Goal: Transaction & Acquisition: Download file/media

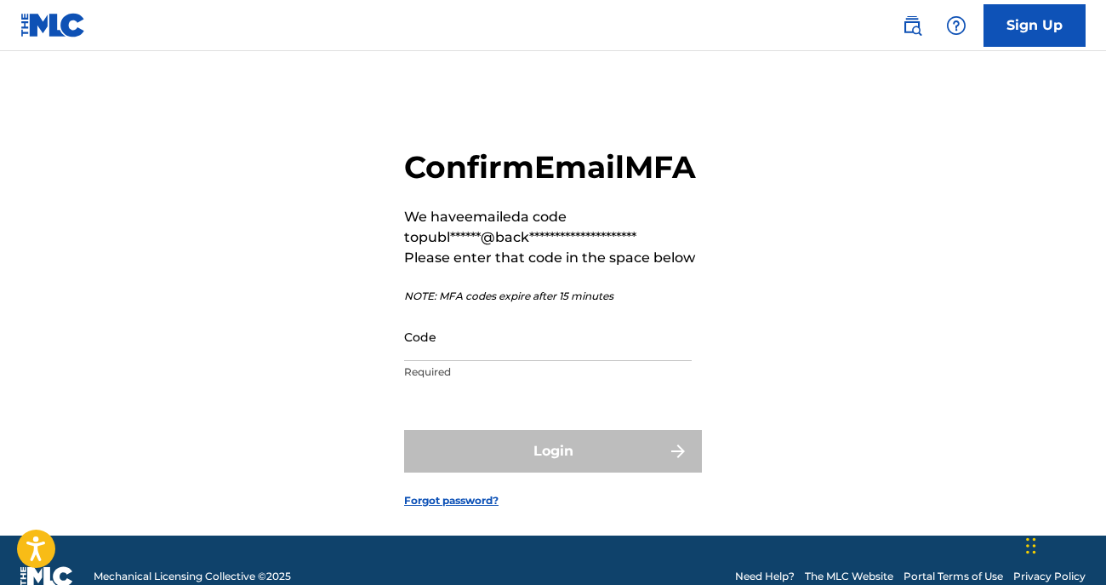
click at [567, 361] on input "Code" at bounding box center [548, 336] width 288 height 48
paste input "084356"
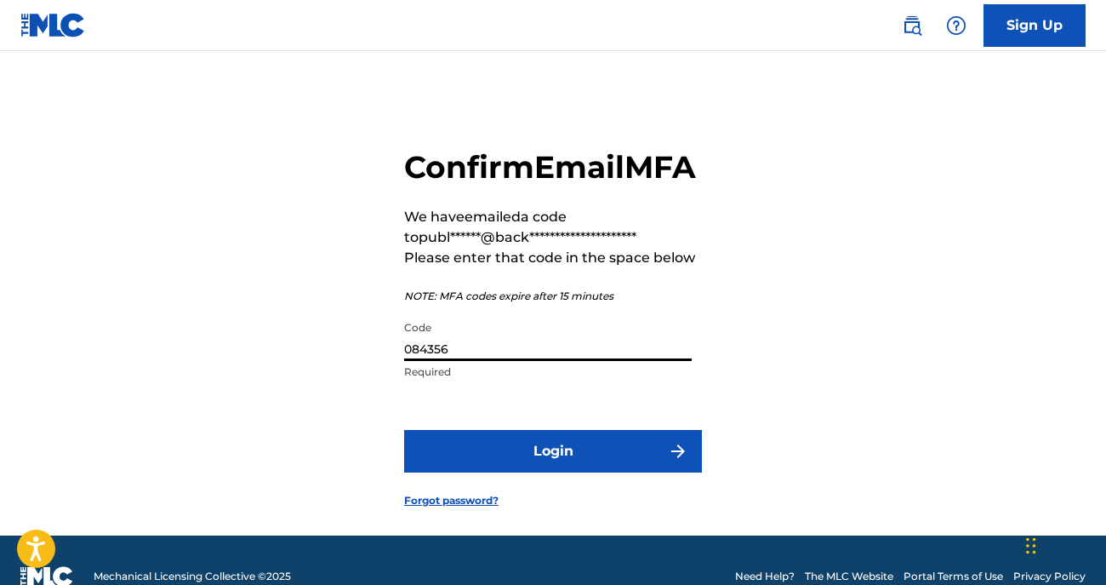
type input "084356"
click at [607, 462] on form "**********" at bounding box center [553, 315] width 298 height 442
click at [610, 472] on button "Login" at bounding box center [553, 451] width 298 height 43
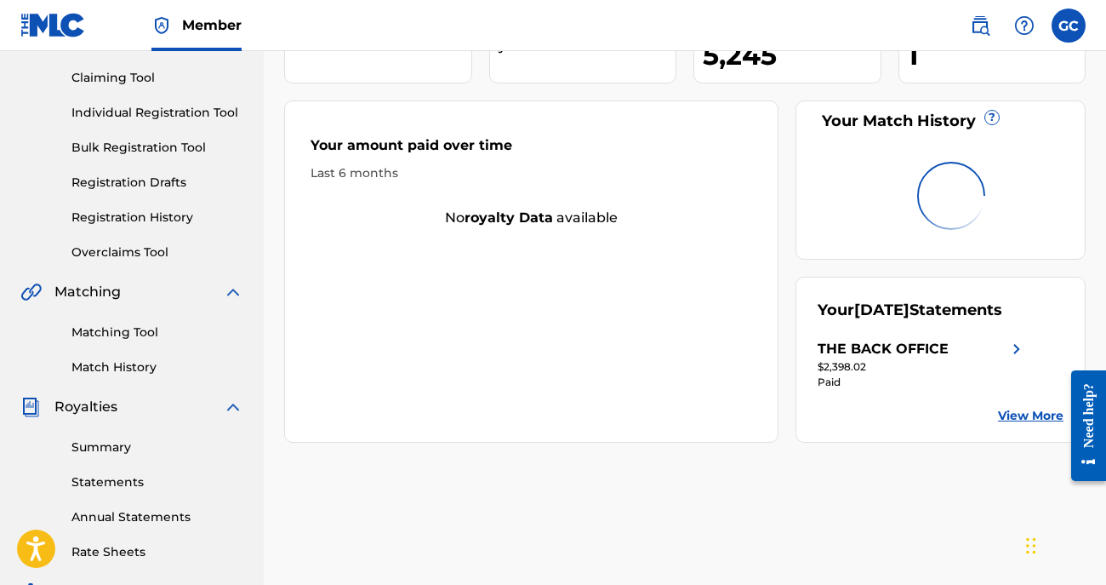
scroll to position [183, 0]
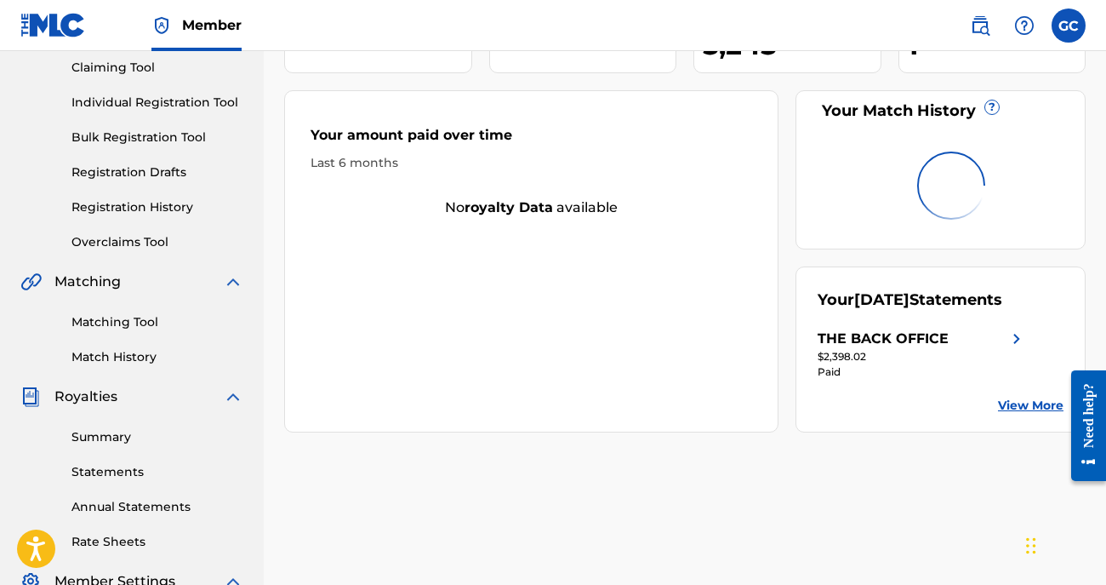
click at [128, 476] on link "Statements" at bounding box center [157, 472] width 172 height 18
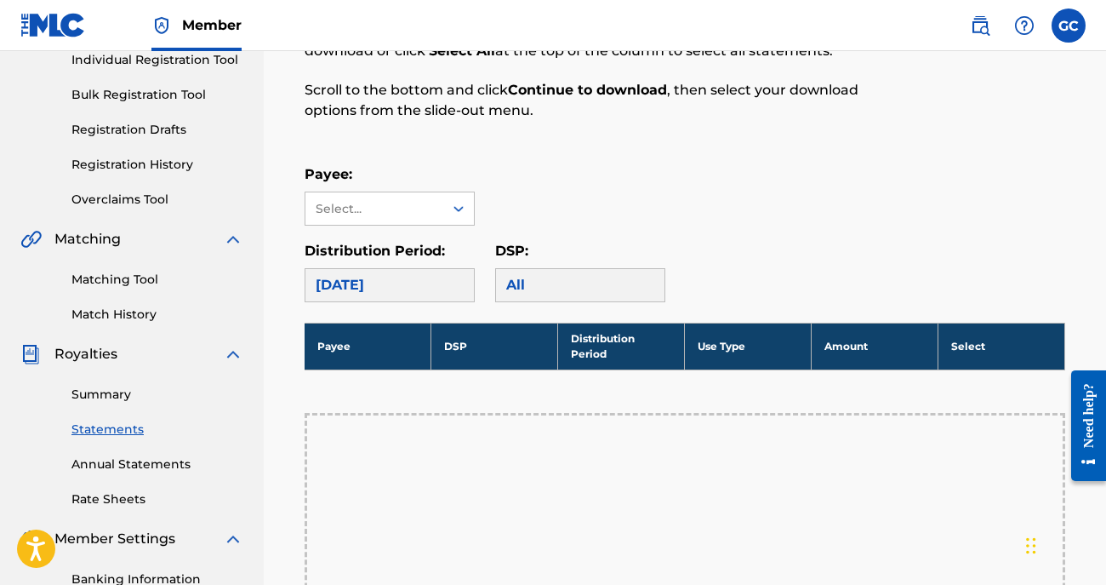
scroll to position [237, 0]
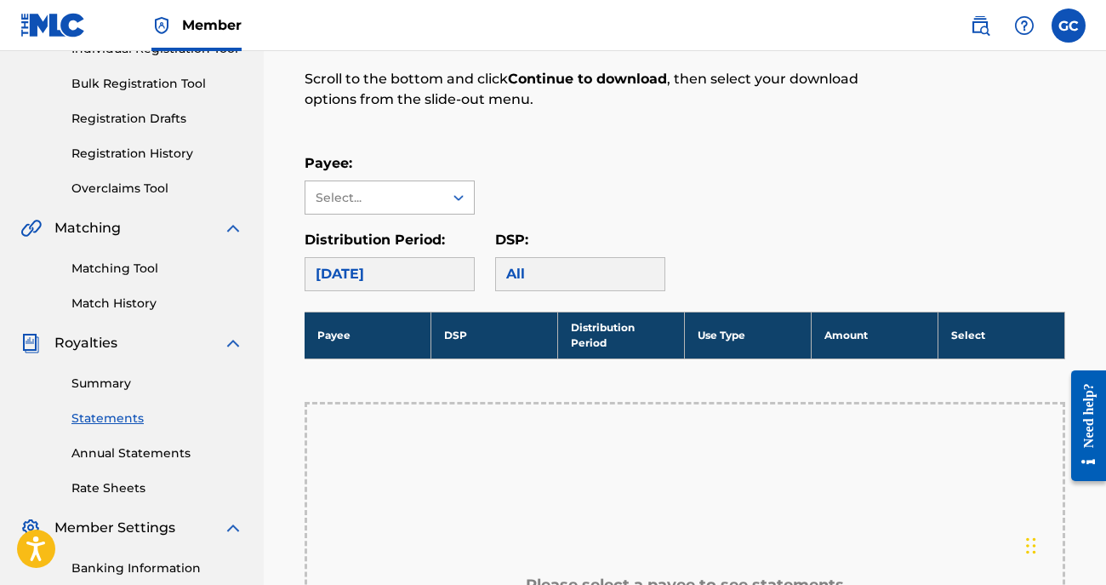
click at [459, 194] on icon at bounding box center [458, 197] width 17 height 17
click at [452, 240] on div "THE BACK OFFICE" at bounding box center [389, 235] width 168 height 43
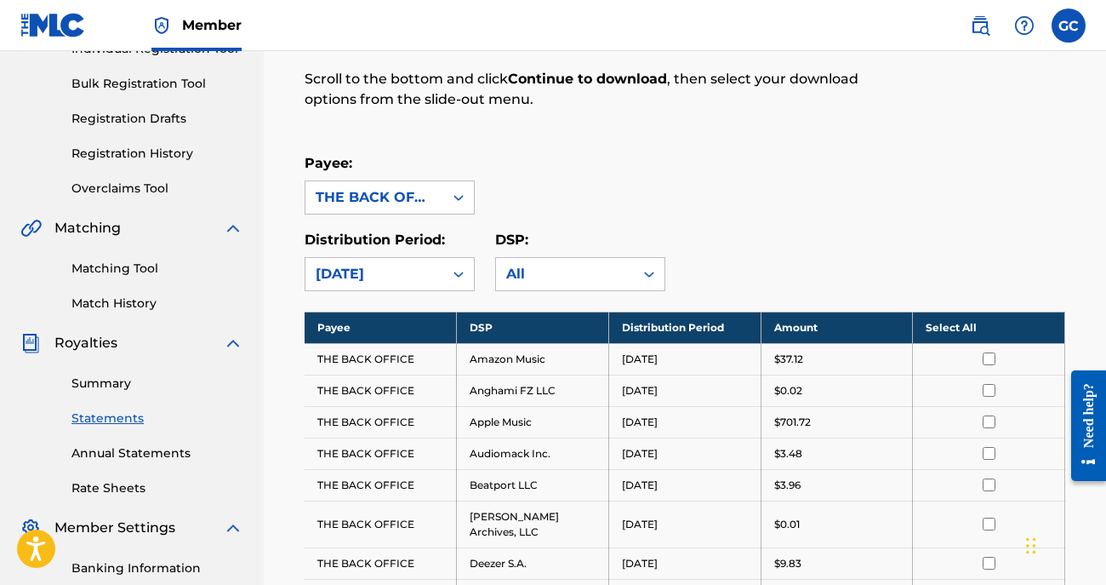
click at [951, 331] on th "Select All" at bounding box center [989, 326] width 152 height 31
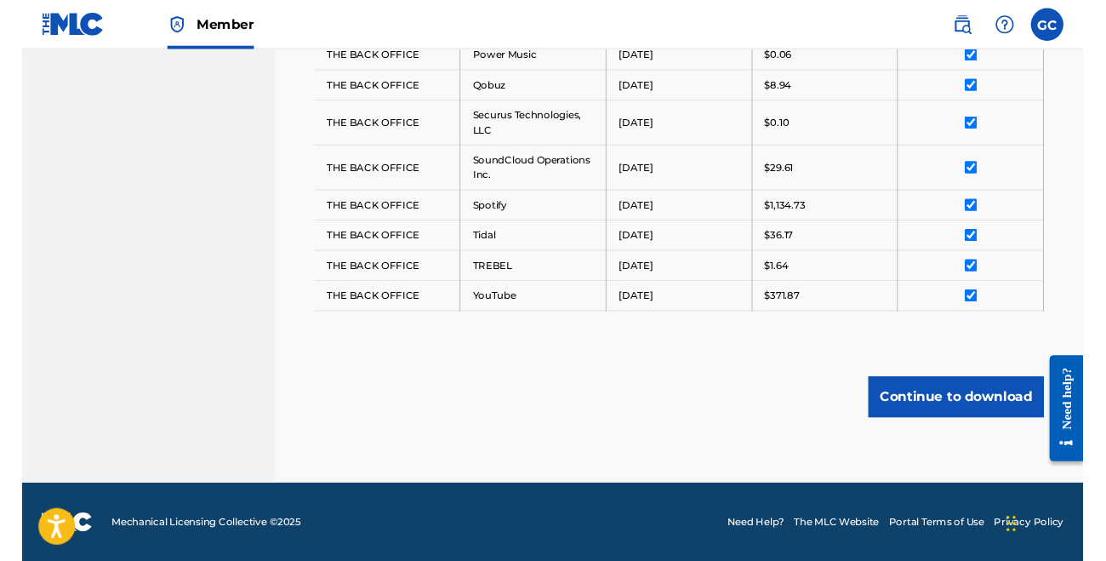
scroll to position [1058, 0]
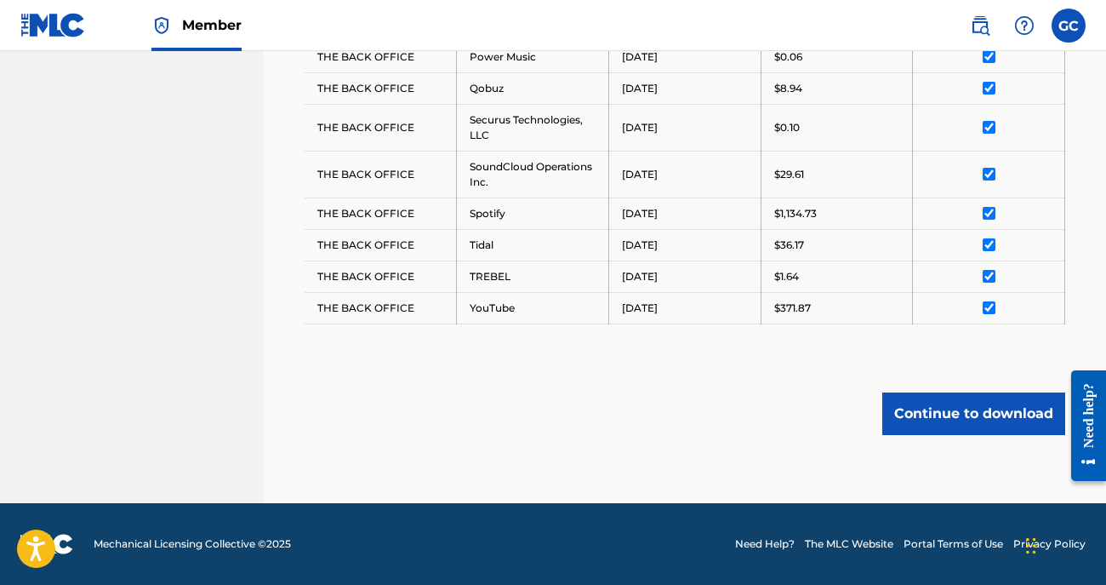
click at [995, 424] on button "Continue to download" at bounding box center [973, 413] width 183 height 43
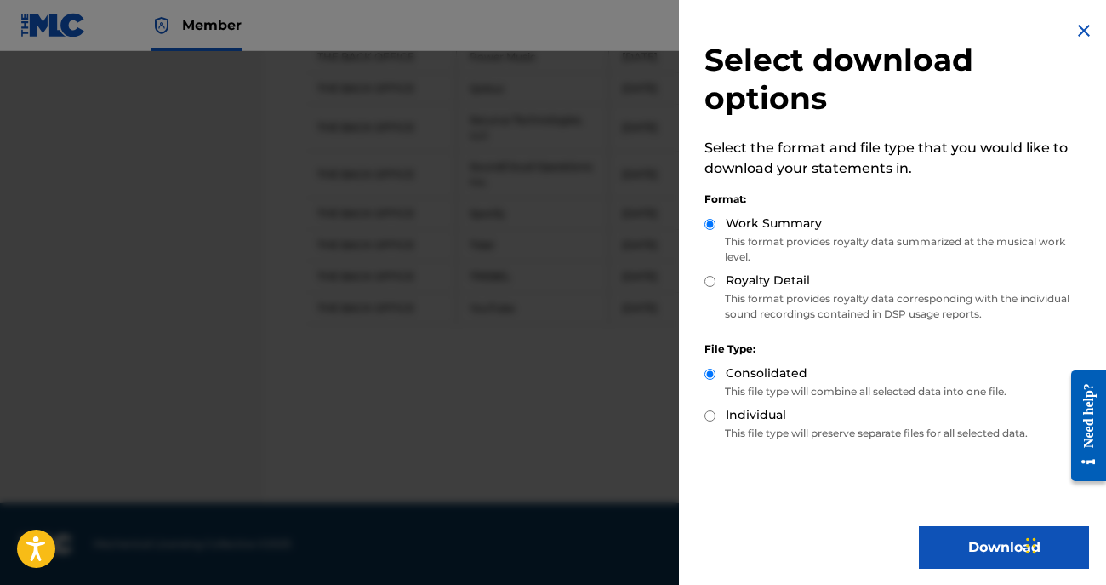
click at [790, 286] on label "Royalty Detail" at bounding box center [768, 280] width 84 height 18
click at [716, 286] on input "Royalty Detail" at bounding box center [709, 281] width 11 height 11
radio input "true"
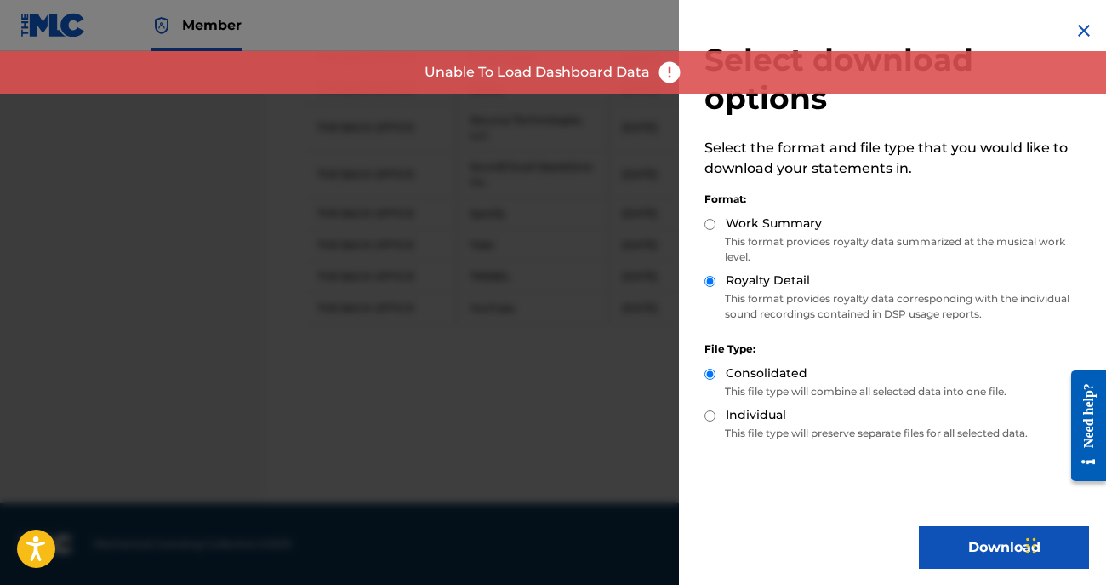
click at [944, 556] on button "Download" at bounding box center [1004, 547] width 170 height 43
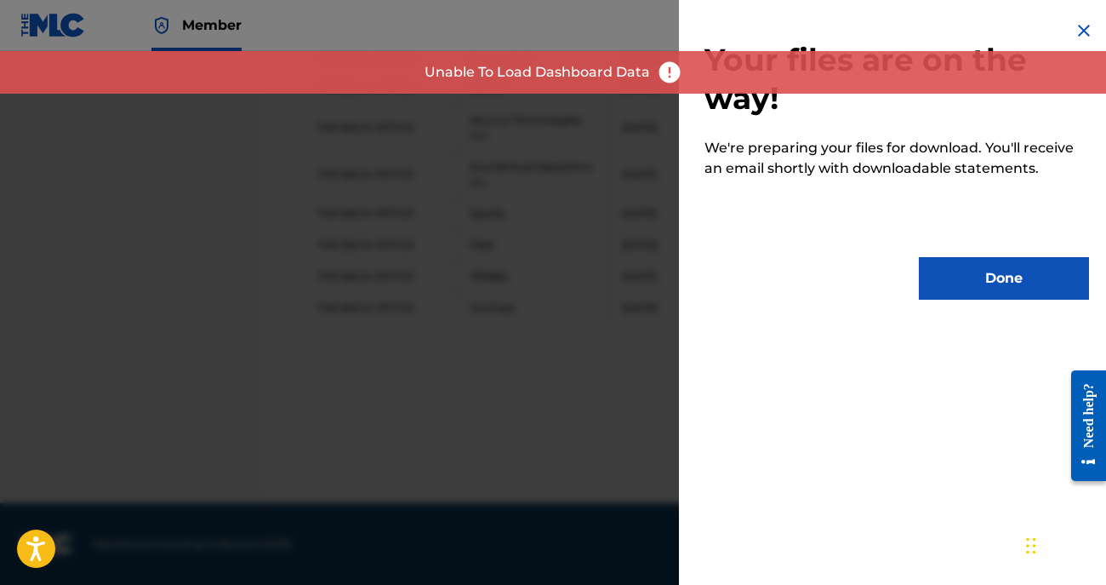
click at [1018, 282] on button "Done" at bounding box center [1004, 278] width 170 height 43
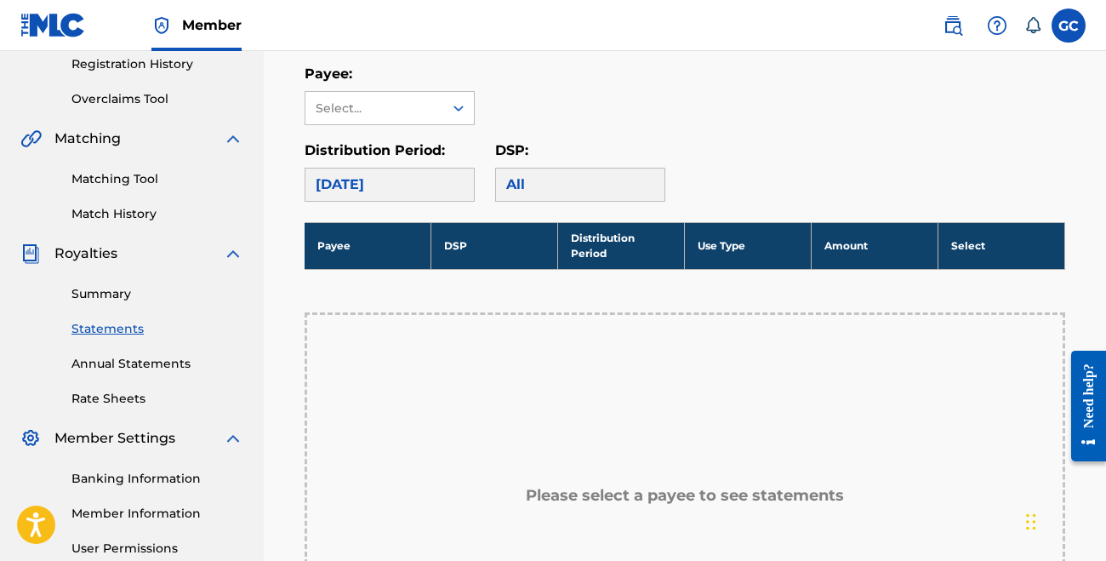
scroll to position [326, 0]
drag, startPoint x: 426, startPoint y: 117, endPoint x: 398, endPoint y: 115, distance: 28.2
click at [426, 117] on div "Select..." at bounding box center [374, 108] width 138 height 32
click at [393, 151] on div "THE BACK OFFICE" at bounding box center [389, 146] width 168 height 43
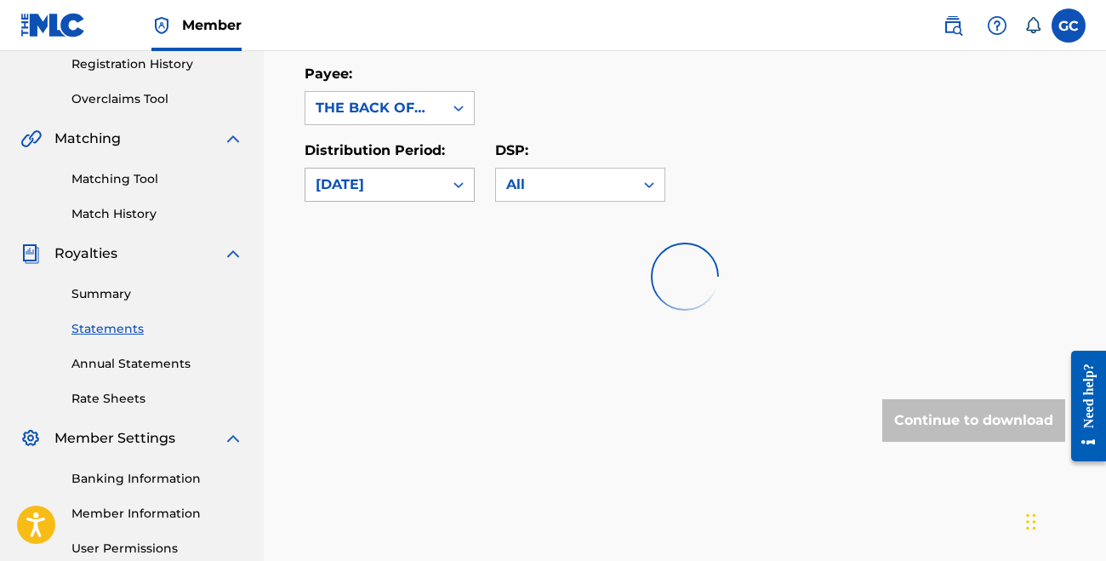
click at [468, 185] on div at bounding box center [458, 184] width 31 height 31
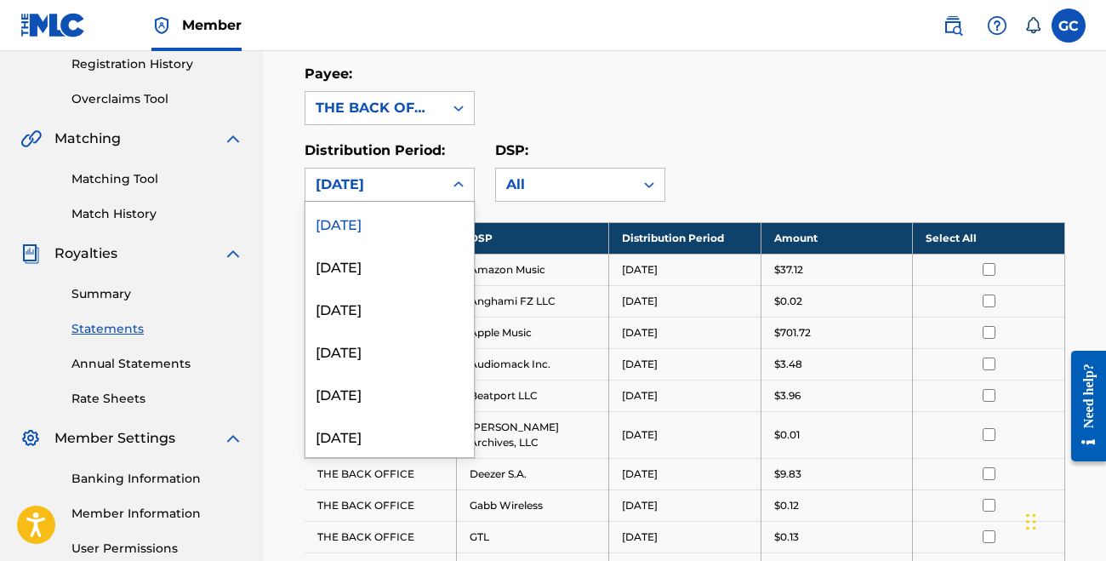
click at [420, 225] on div "[DATE]" at bounding box center [389, 223] width 168 height 43
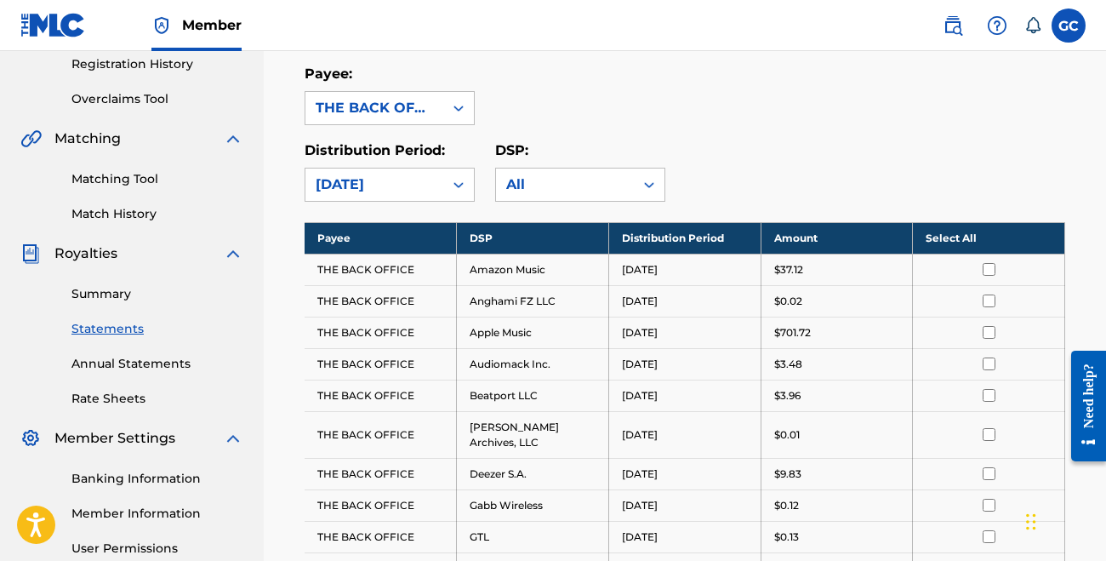
click at [954, 242] on th "Select All" at bounding box center [989, 237] width 152 height 31
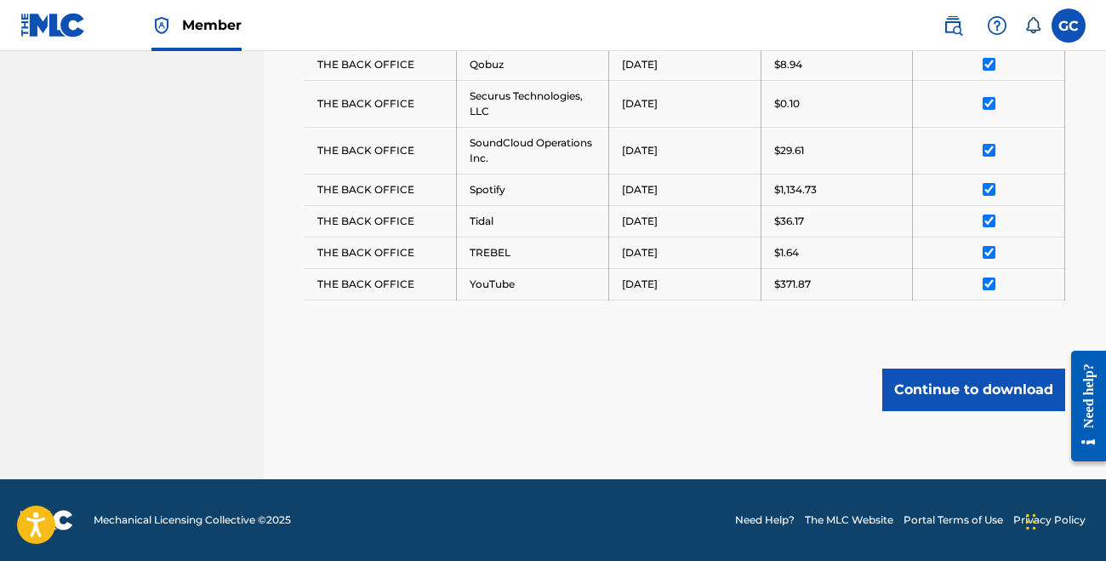
click at [956, 397] on button "Continue to download" at bounding box center [973, 389] width 183 height 43
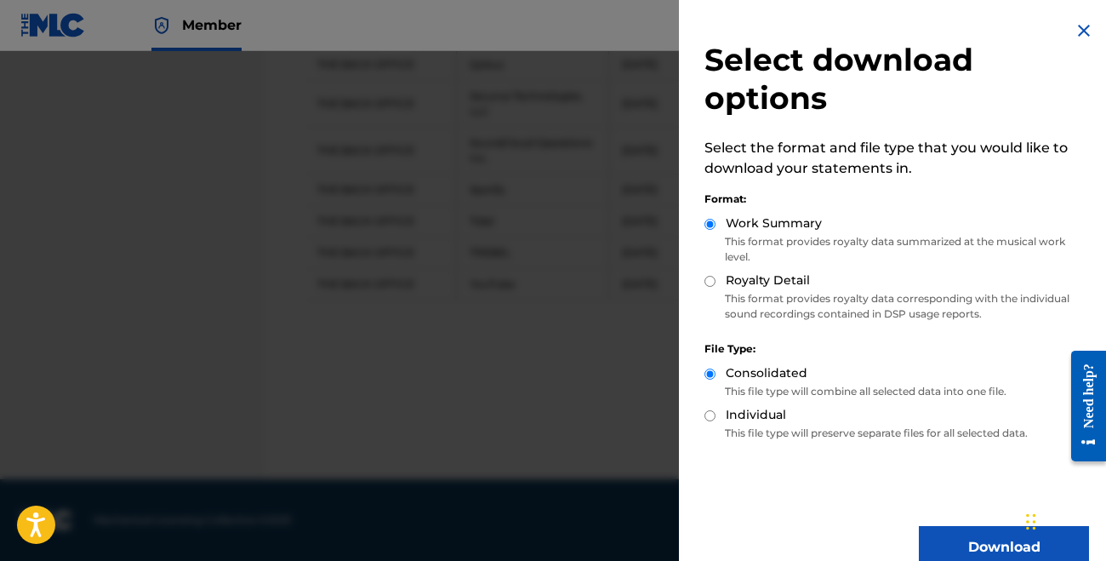
scroll to position [1081, 0]
click at [724, 278] on div "Royalty Detail" at bounding box center [896, 281] width 385 height 20
click at [713, 283] on input "Royalty Detail" at bounding box center [709, 281] width 11 height 11
radio input "true"
click at [970, 549] on button "Download" at bounding box center [1004, 547] width 170 height 43
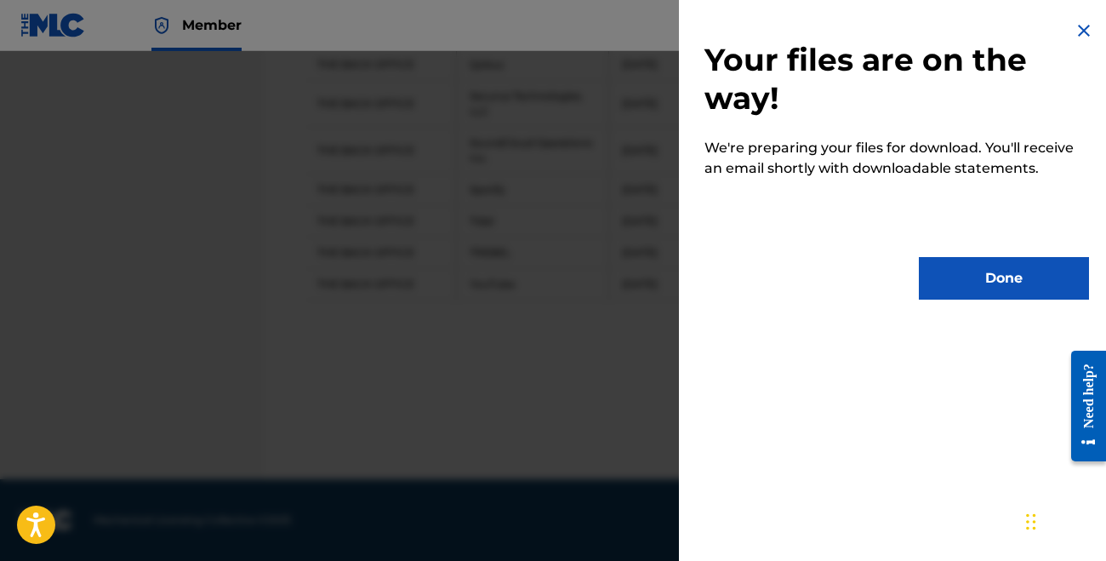
click at [974, 304] on div "Your files are on the way! We're preparing your files for download. You'll rece…" at bounding box center [897, 160] width 436 height 320
click at [967, 279] on button "Done" at bounding box center [1004, 278] width 170 height 43
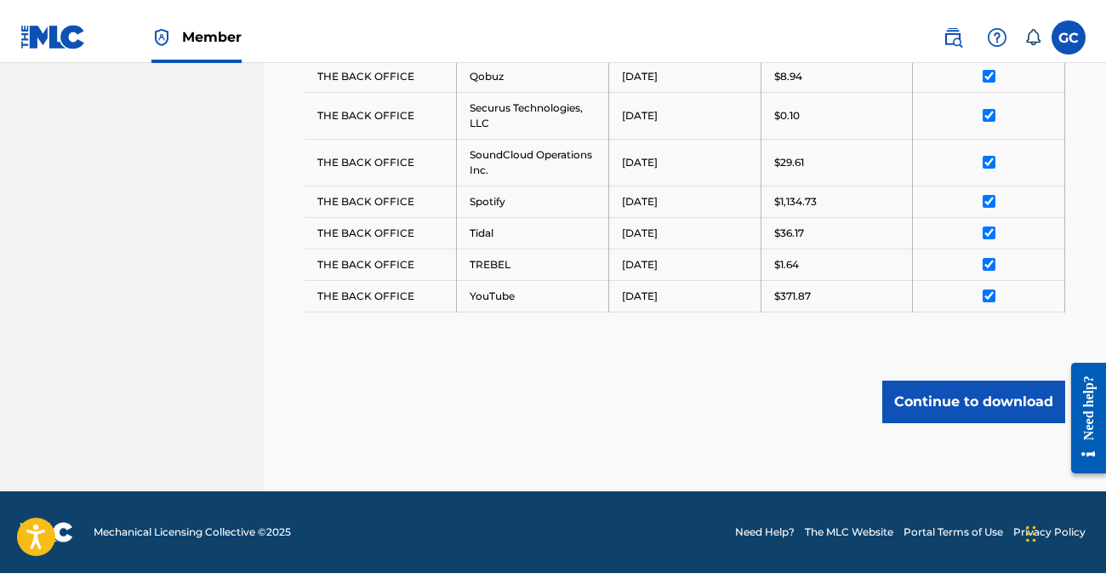
scroll to position [1058, 0]
